Goal: Find specific page/section: Find specific page/section

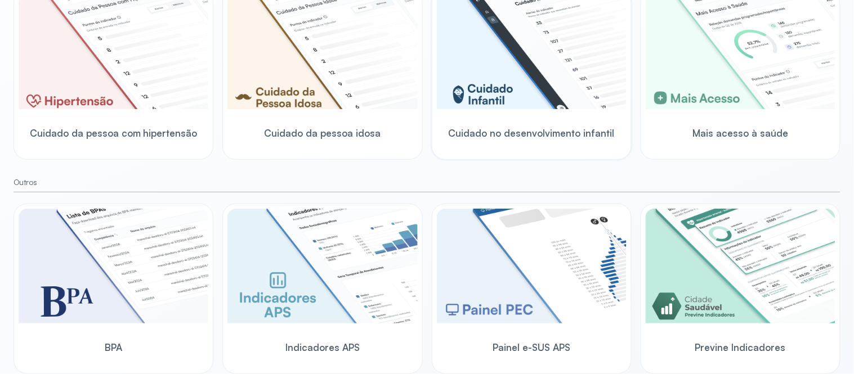
scroll to position [374, 0]
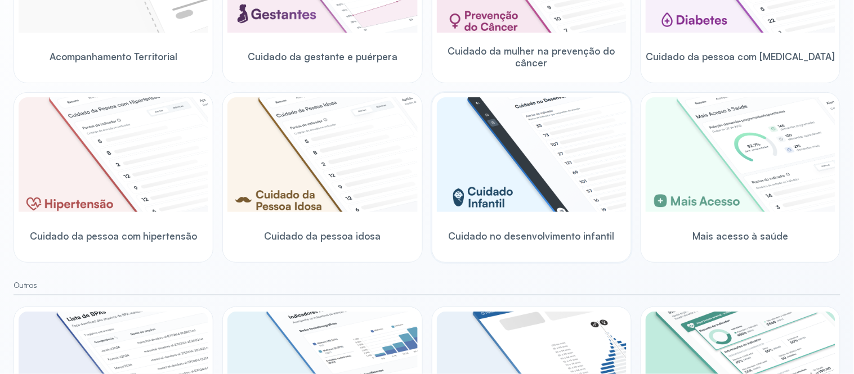
click at [557, 181] on img at bounding box center [532, 154] width 190 height 115
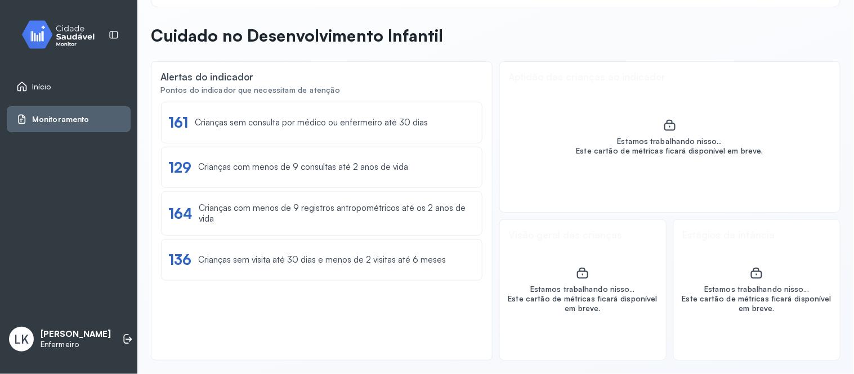
click at [588, 167] on div "Estamos trabalhando nisso... Este cartão de métricas ficará disponível em breve." at bounding box center [670, 137] width 341 height 150
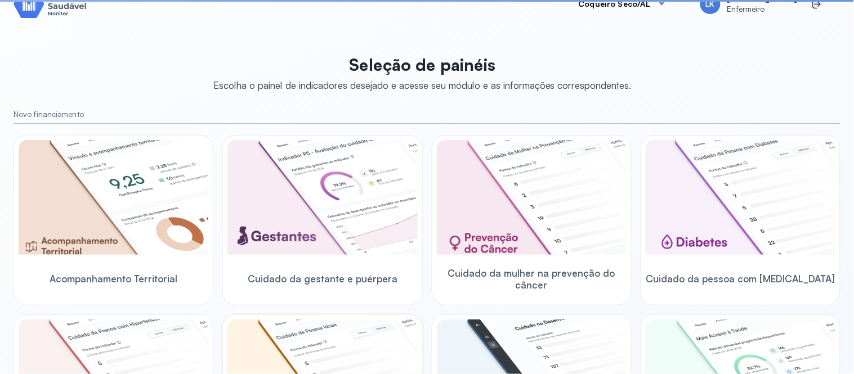
scroll to position [249, 0]
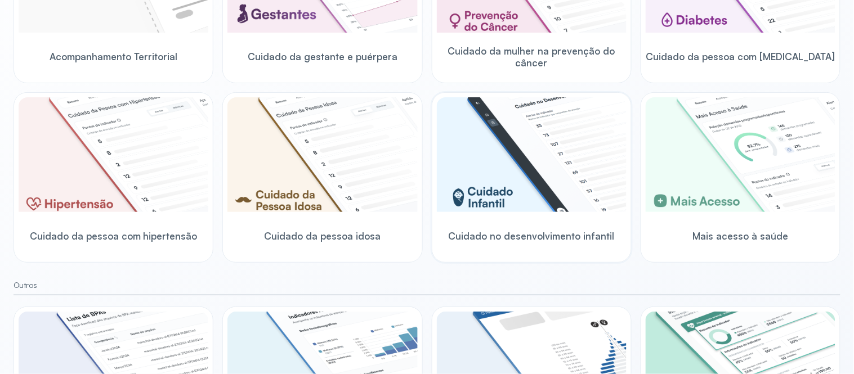
click at [553, 169] on img at bounding box center [532, 154] width 190 height 115
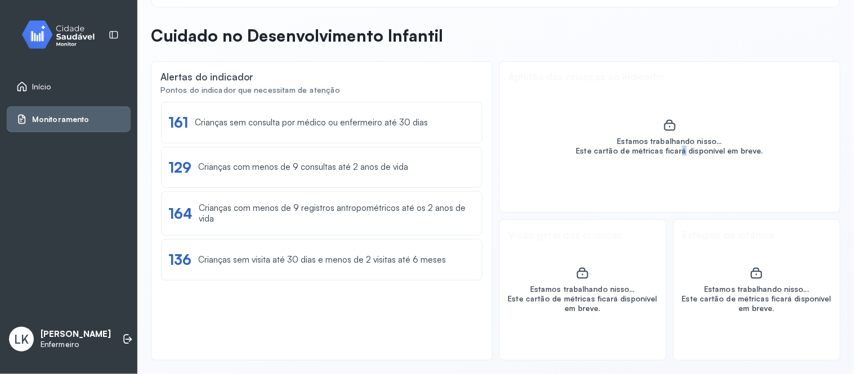
click at [676, 177] on div "Estamos trabalhando nisso... Este cartão de métricas ficará disponível em breve." at bounding box center [670, 137] width 341 height 150
click at [714, 119] on div "Estamos trabalhando nisso... Este cartão de métricas ficará disponível em breve." at bounding box center [669, 137] width 187 height 37
click at [661, 146] on div "Este cartão de métricas ficará disponível em breve." at bounding box center [669, 151] width 187 height 10
click at [753, 294] on div "Este cartão de métricas ficará disponível em breve." at bounding box center [757, 303] width 153 height 19
click at [617, 305] on div "Este cartão de métricas ficará disponível em breve." at bounding box center [583, 303] width 153 height 19
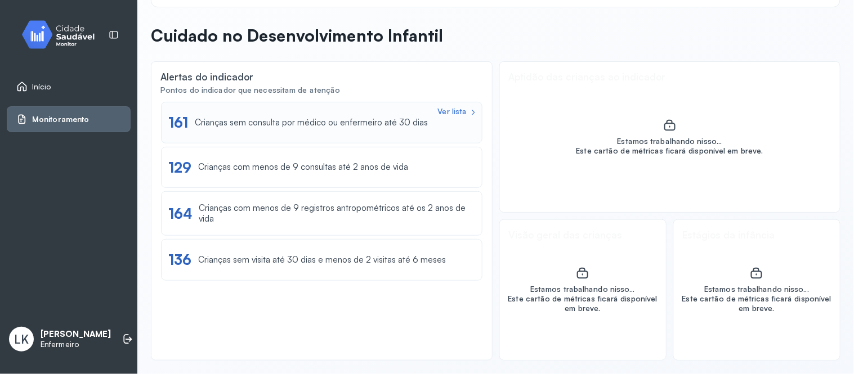
click at [300, 120] on div "Crianças sem consulta por médico ou enfermeiro até 30 dias" at bounding box center [311, 123] width 233 height 11
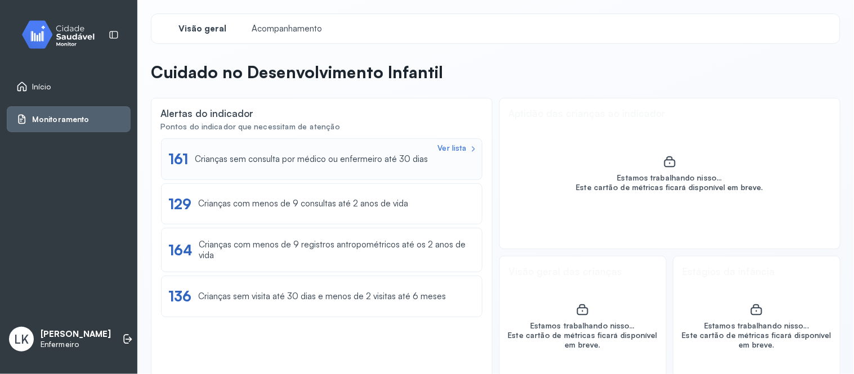
click at [321, 162] on div "Crianças sem consulta por médico ou enfermeiro até 30 dias" at bounding box center [311, 159] width 233 height 11
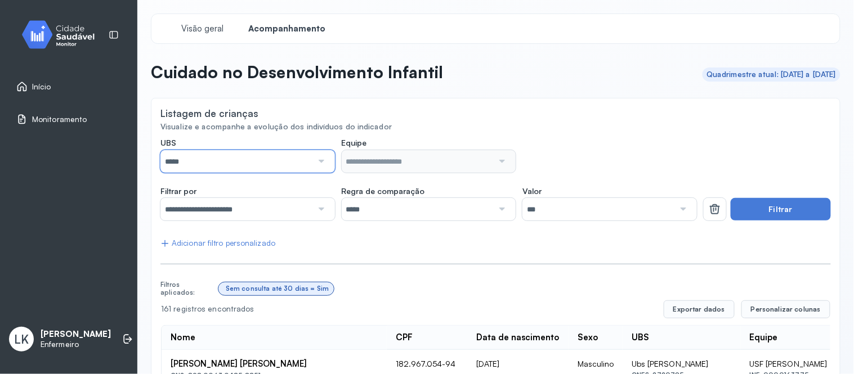
click at [308, 170] on input "*****" at bounding box center [236, 161] width 152 height 23
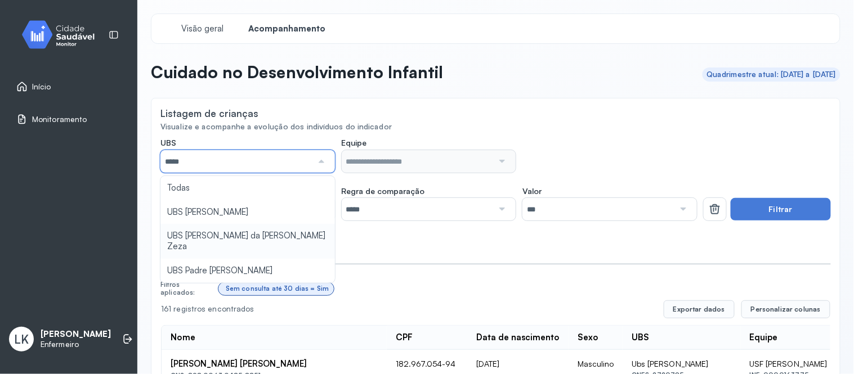
type input "*****"
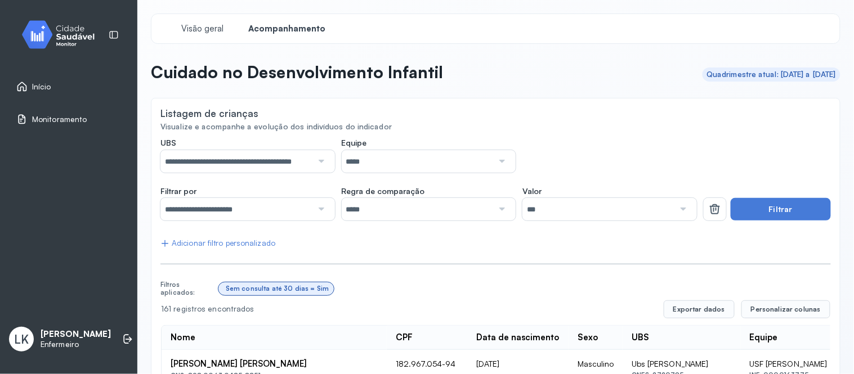
click at [476, 162] on input "*****" at bounding box center [418, 161] width 152 height 23
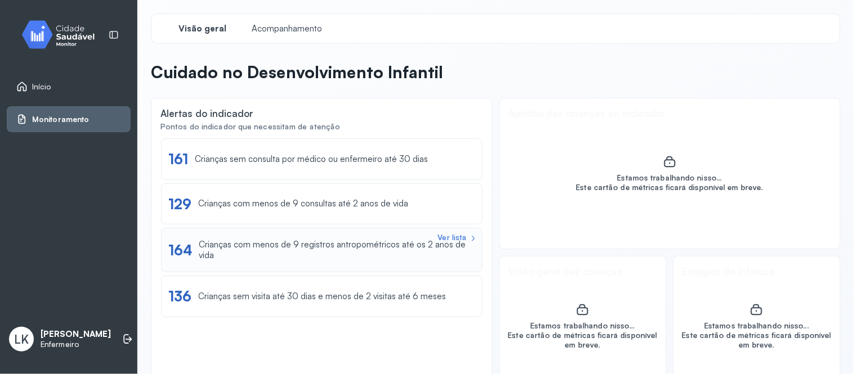
scroll to position [37, 0]
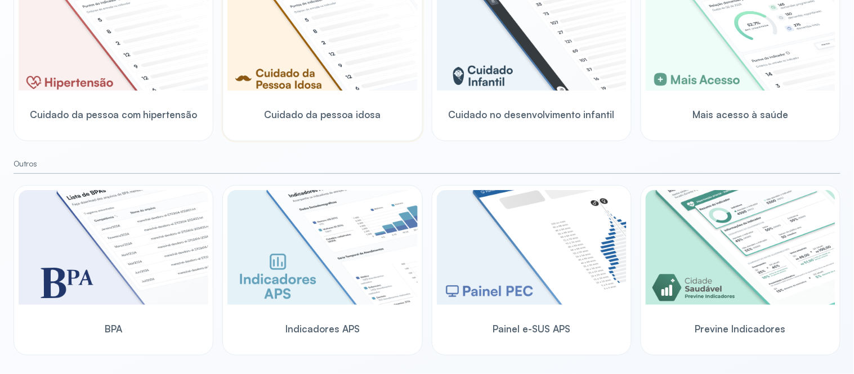
scroll to position [374, 0]
